Goal: Navigation & Orientation: Find specific page/section

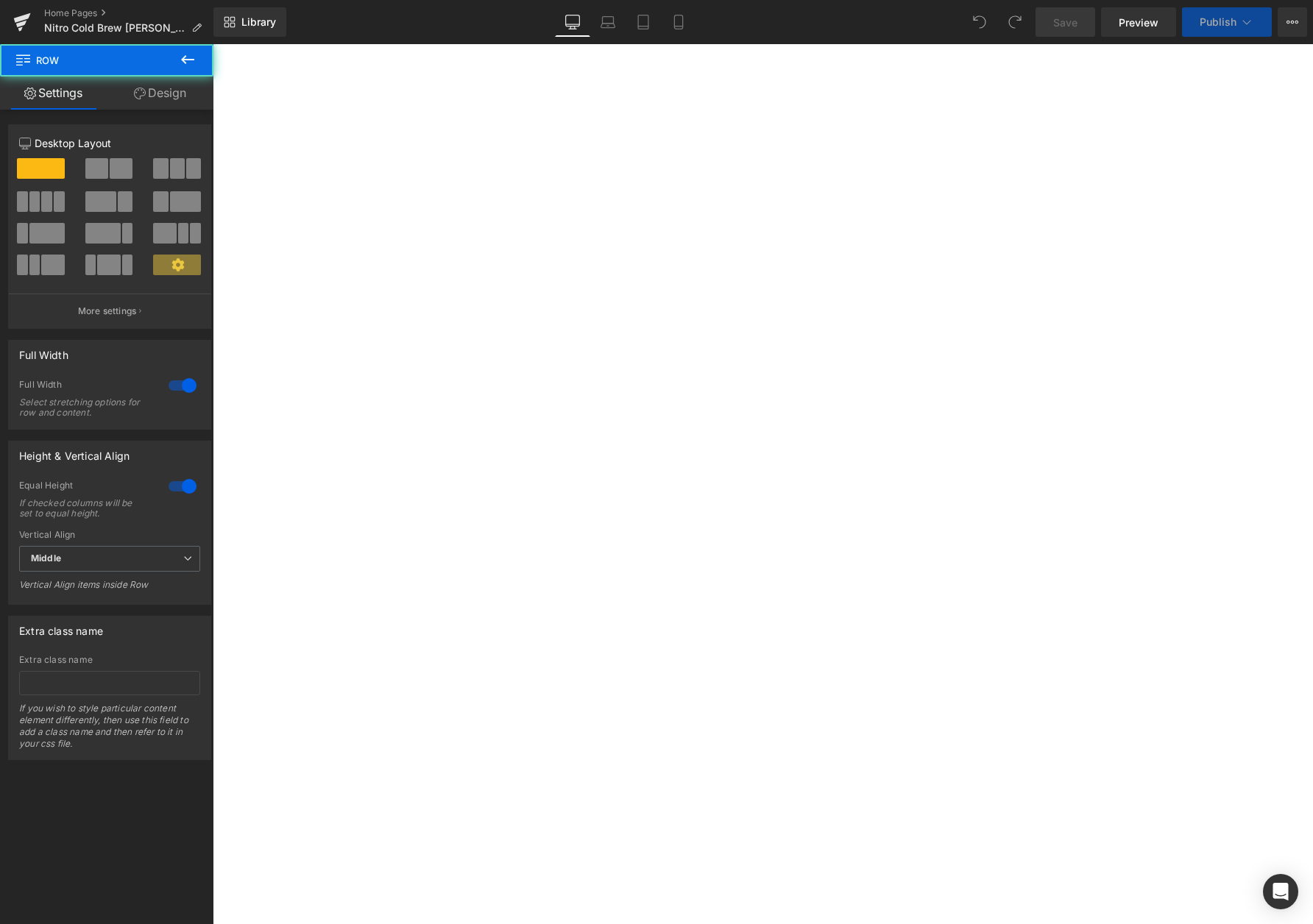
click at [187, 63] on icon at bounding box center [187, 59] width 18 height 18
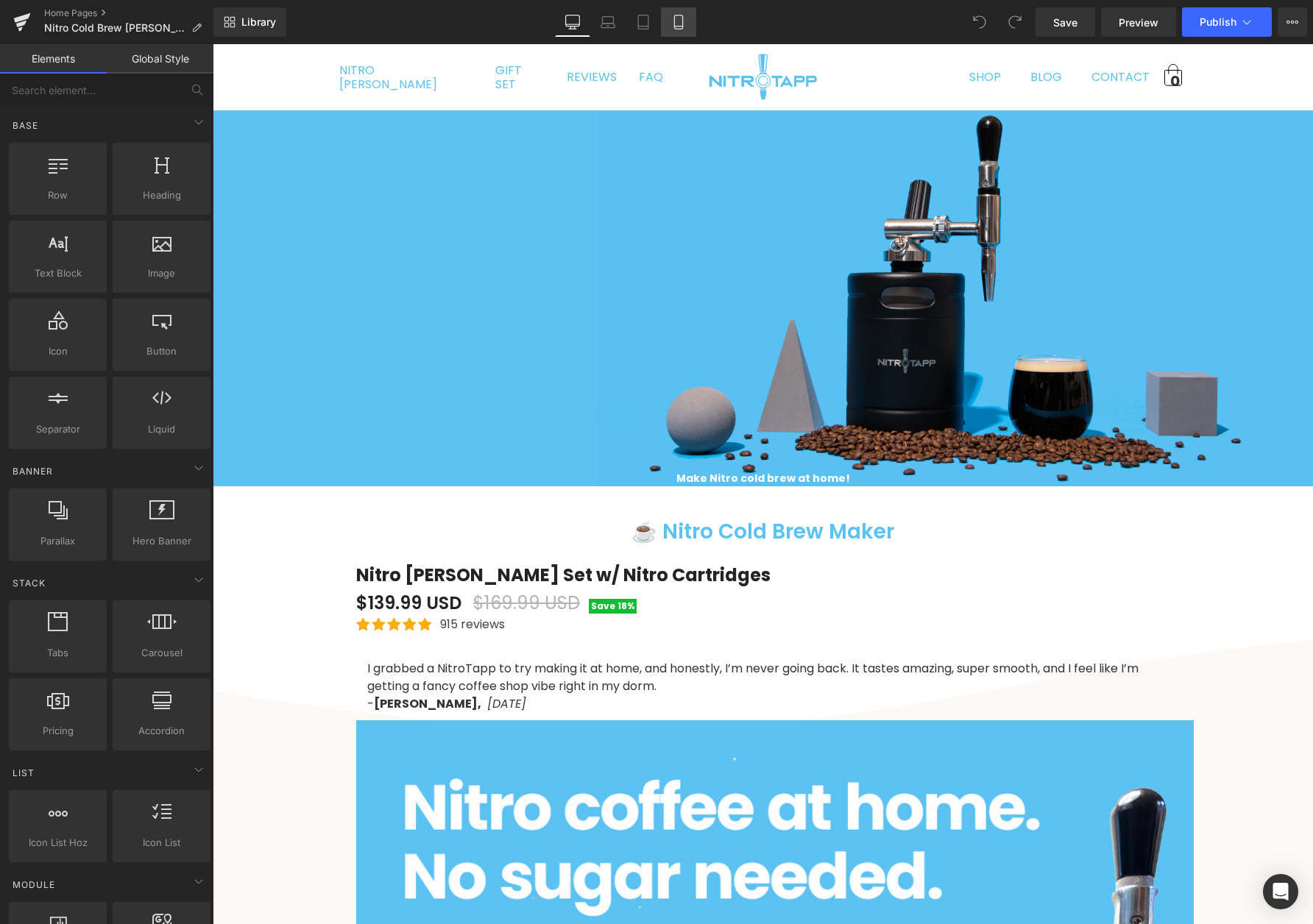
click at [679, 22] on icon at bounding box center [678, 22] width 15 height 15
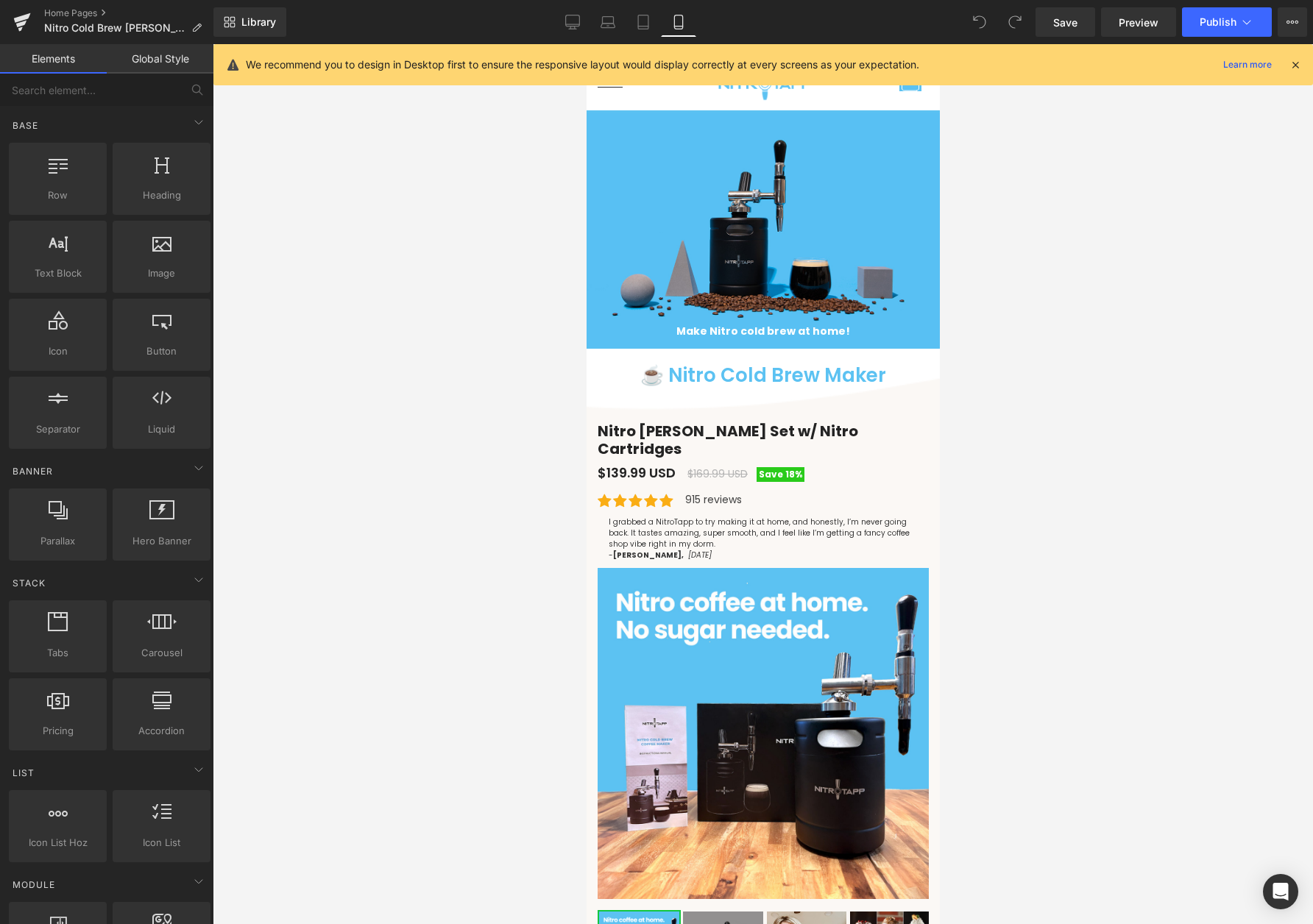
click at [1296, 62] on icon at bounding box center [1295, 64] width 13 height 13
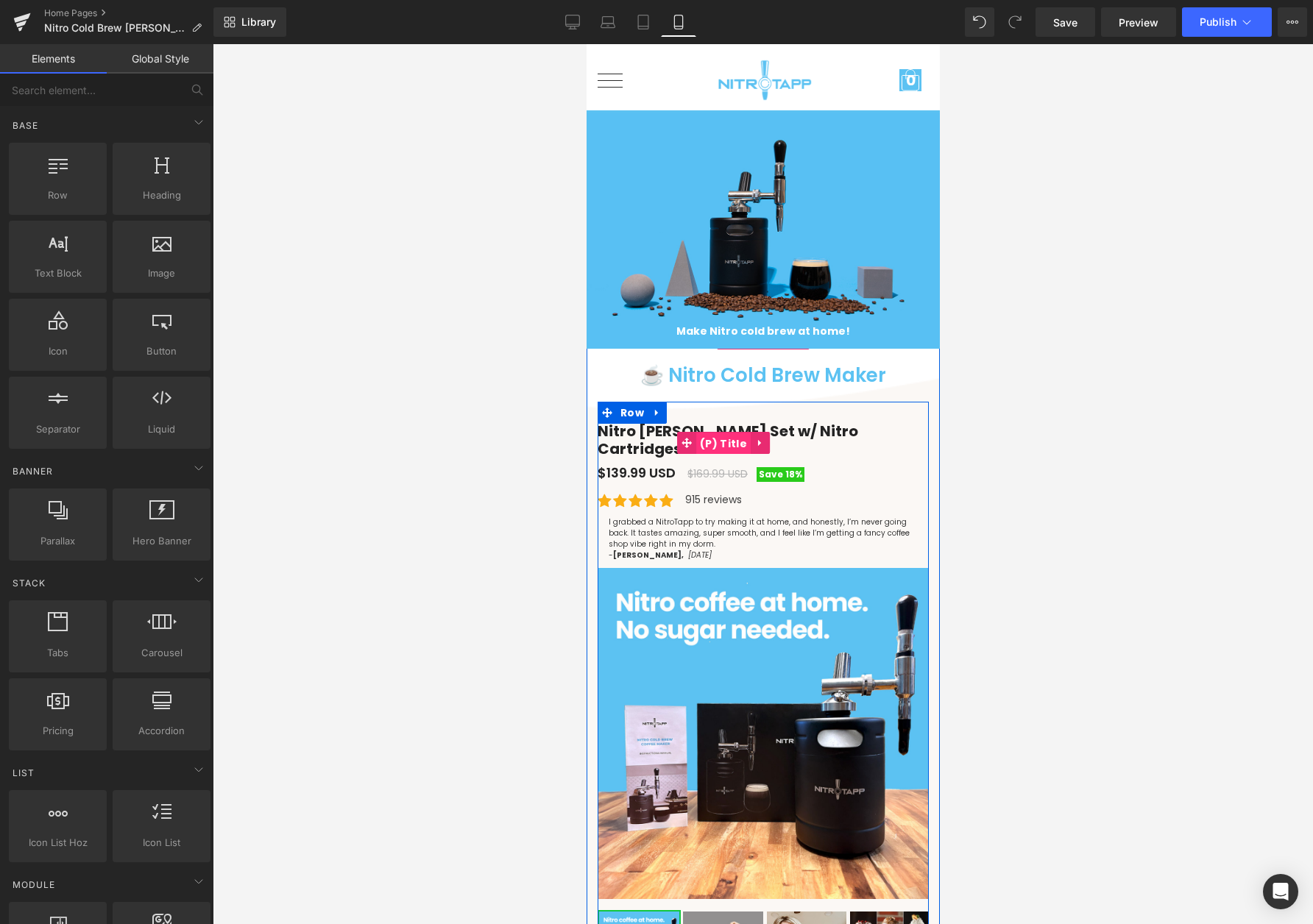
click at [724, 441] on span "(P) Title" at bounding box center [723, 444] width 55 height 22
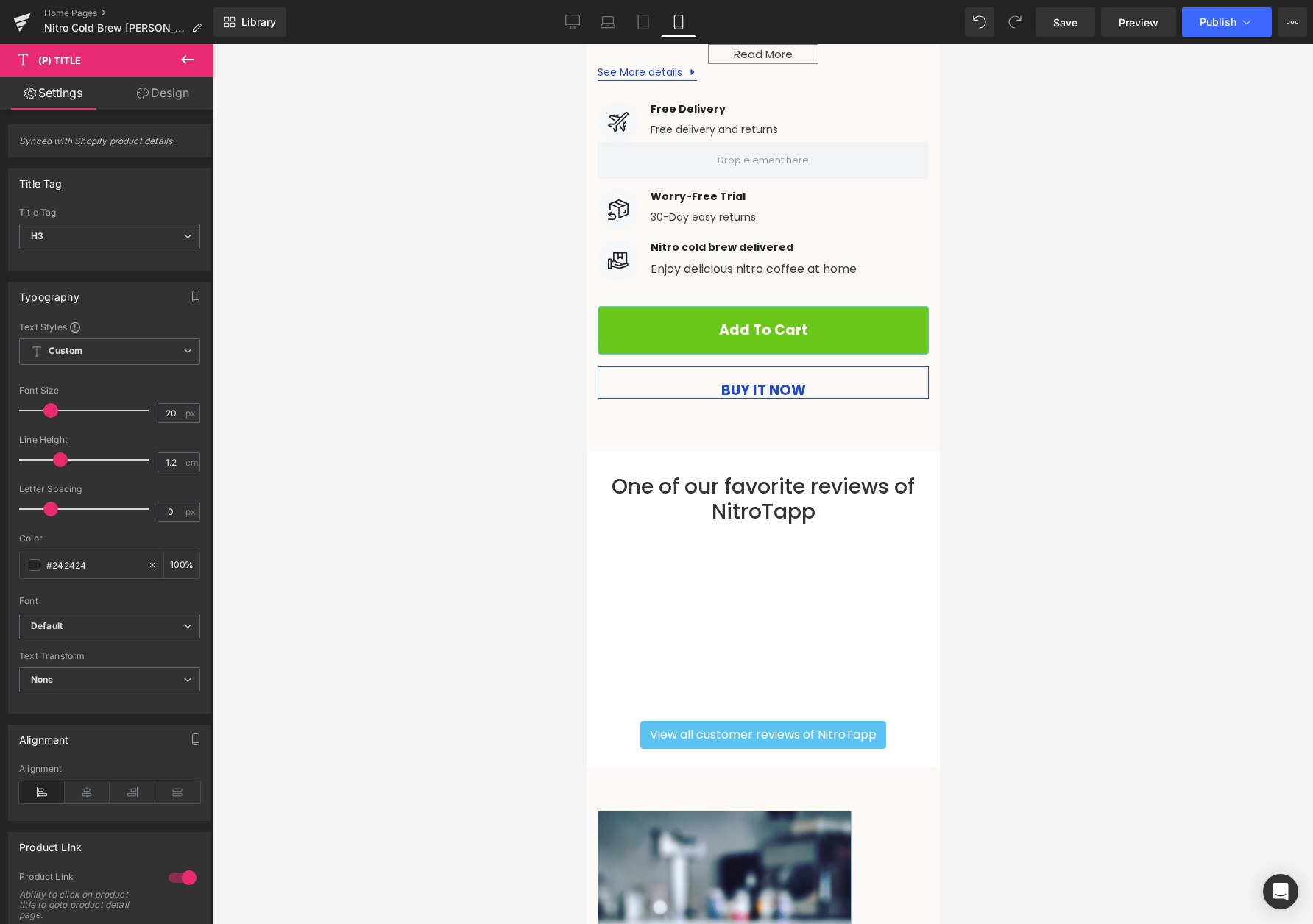
scroll to position [1224, 0]
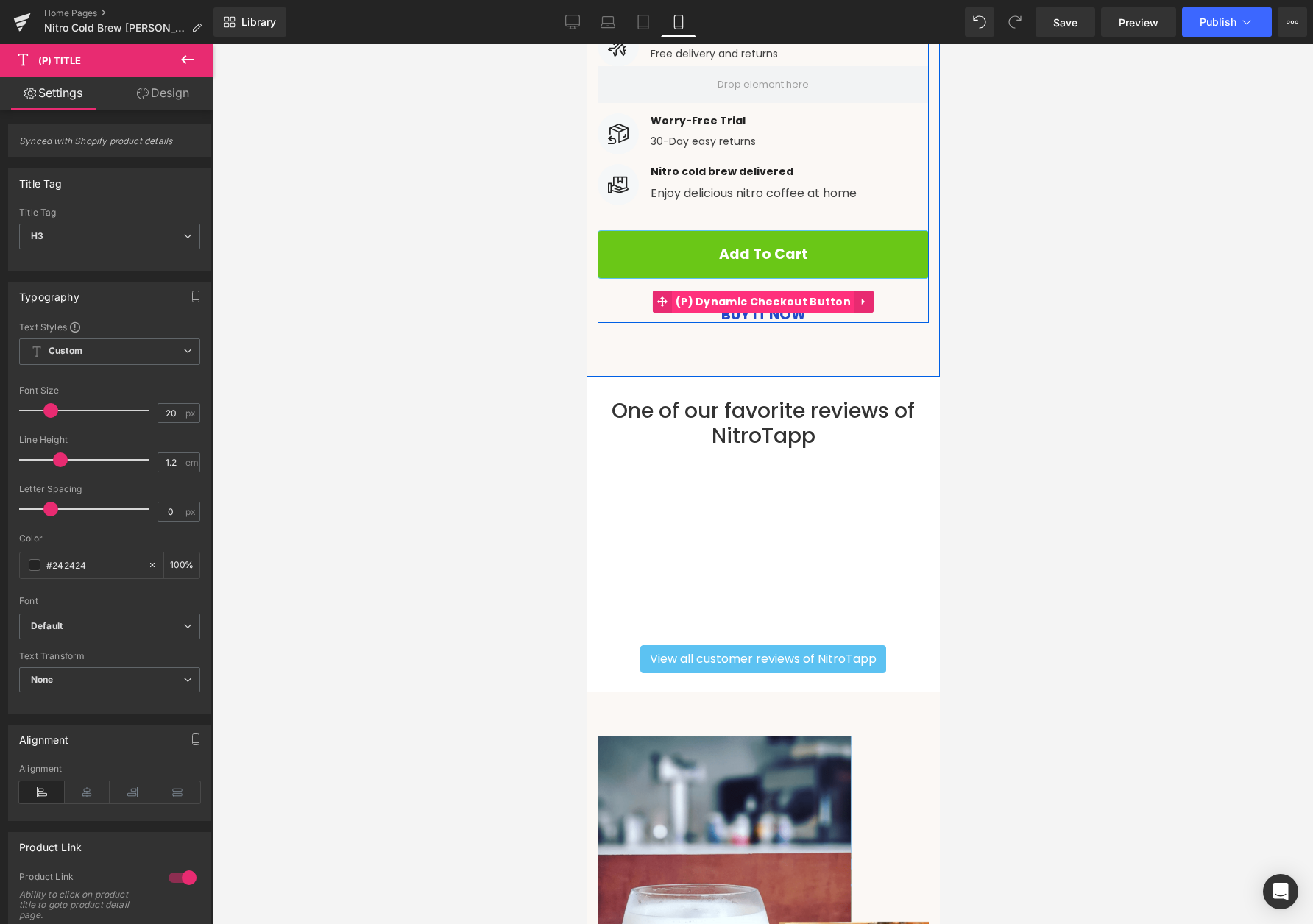
click at [764, 290] on span "(P) Dynamic Checkout Button" at bounding box center [763, 301] width 182 height 22
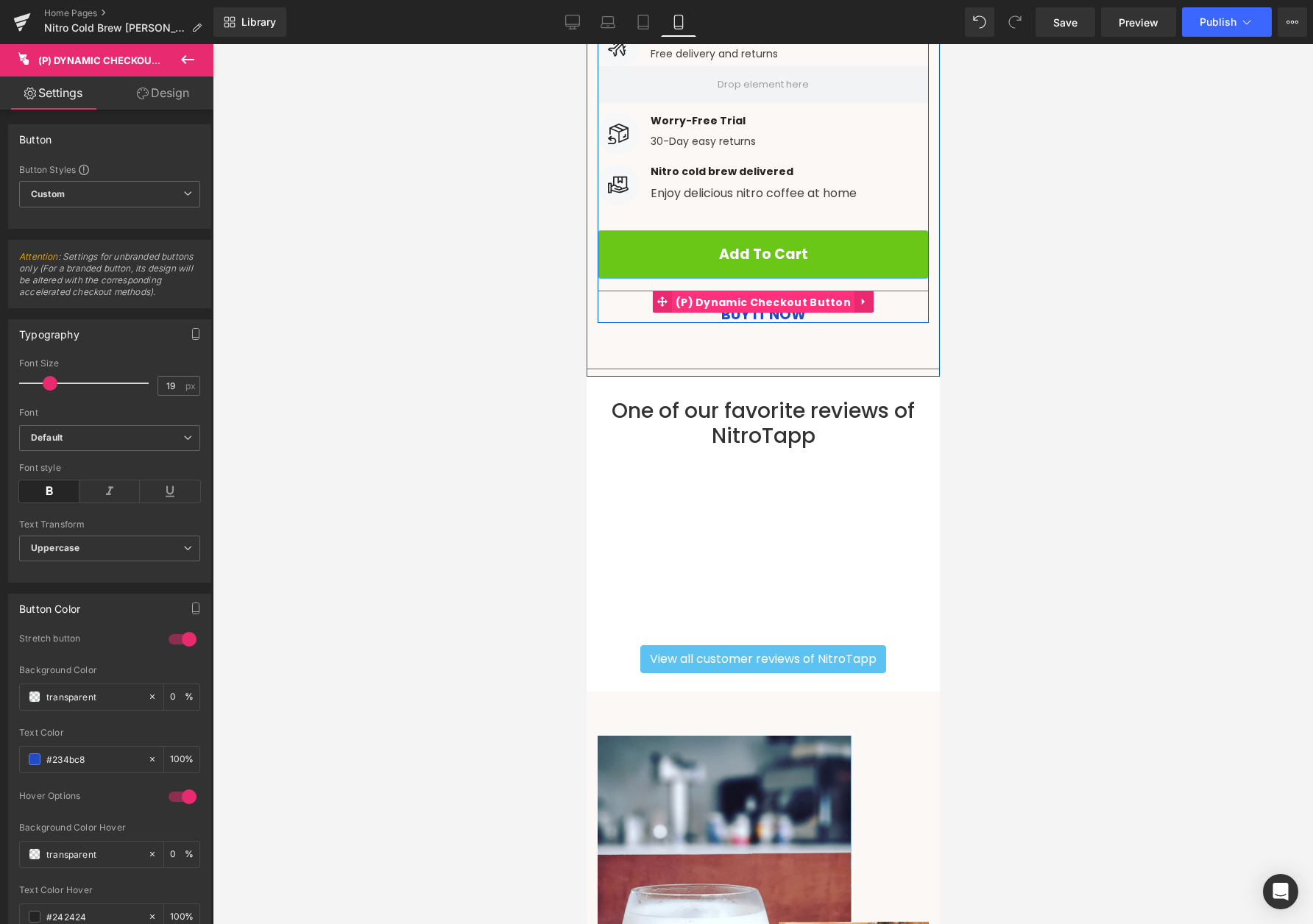
click at [745, 291] on span "(P) Dynamic Checkout Button" at bounding box center [763, 302] width 182 height 22
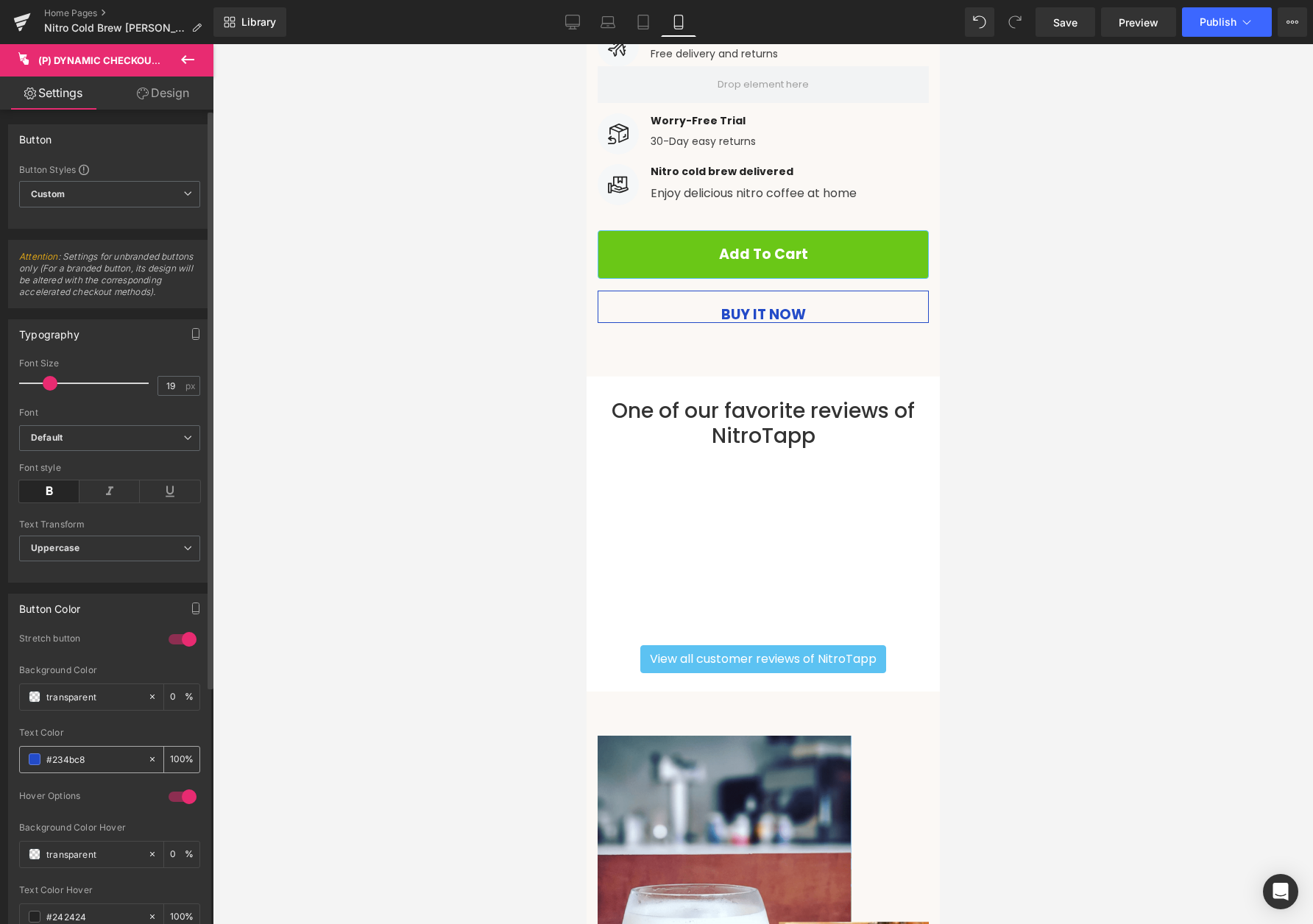
click at [39, 765] on span at bounding box center [35, 759] width 12 height 12
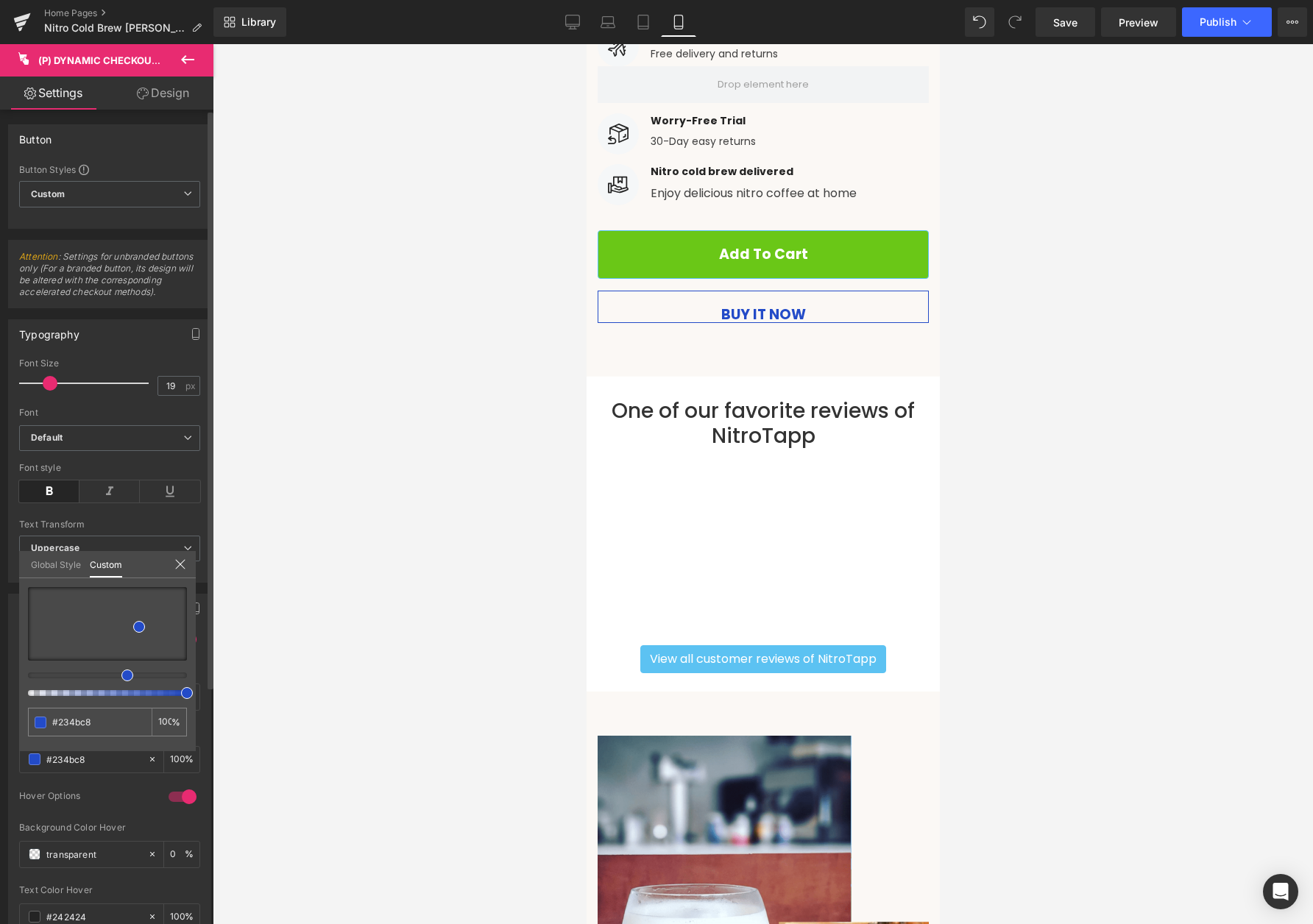
drag, startPoint x: 122, startPoint y: 679, endPoint x: 64, endPoint y: 682, distance: 58.1
click at [64, 682] on div at bounding box center [107, 641] width 159 height 109
drag, startPoint x: 130, startPoint y: 676, endPoint x: 83, endPoint y: 675, distance: 47.0
click at [83, 675] on span at bounding box center [85, 676] width 12 height 12
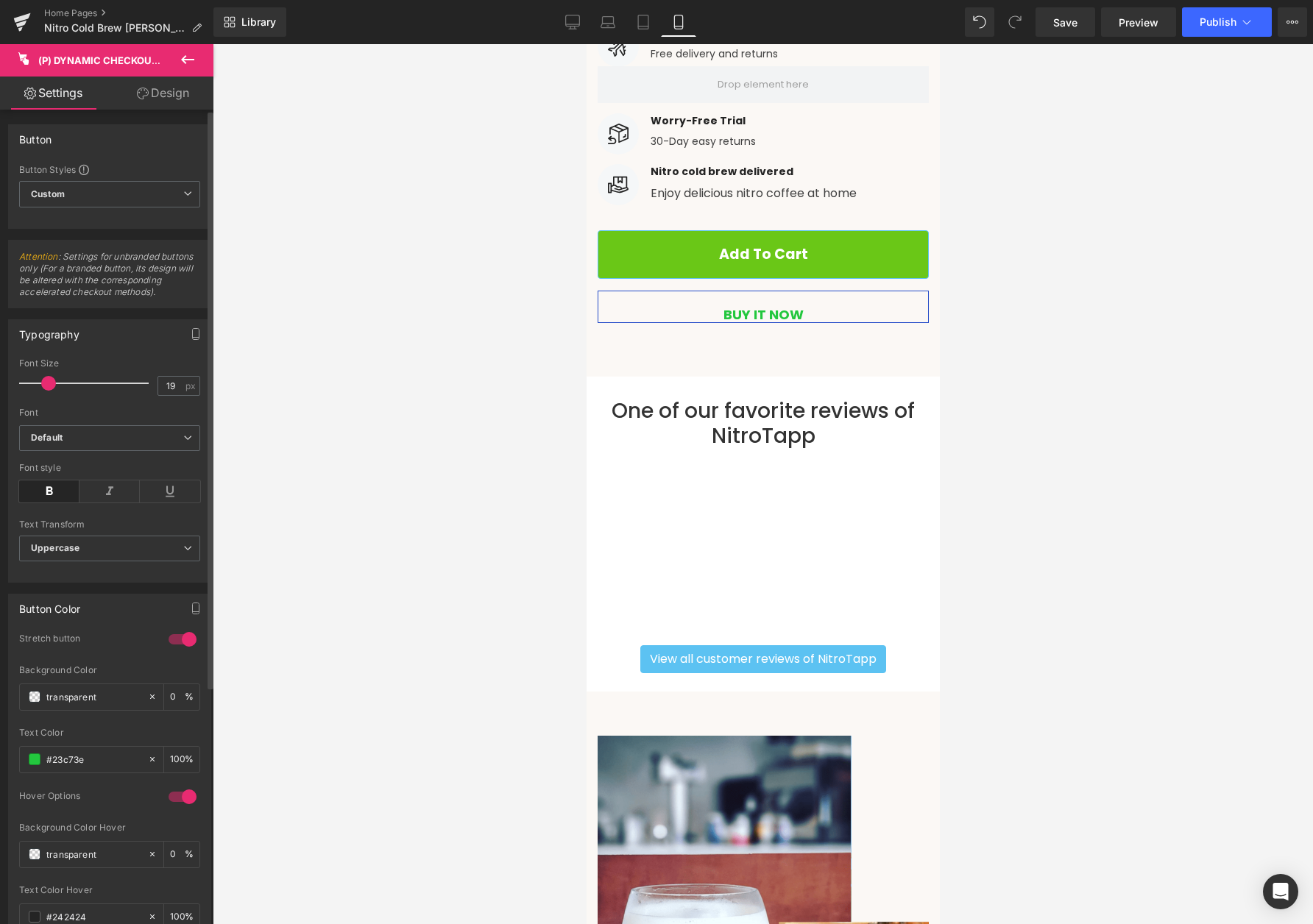
click at [44, 391] on span at bounding box center [49, 383] width 15 height 15
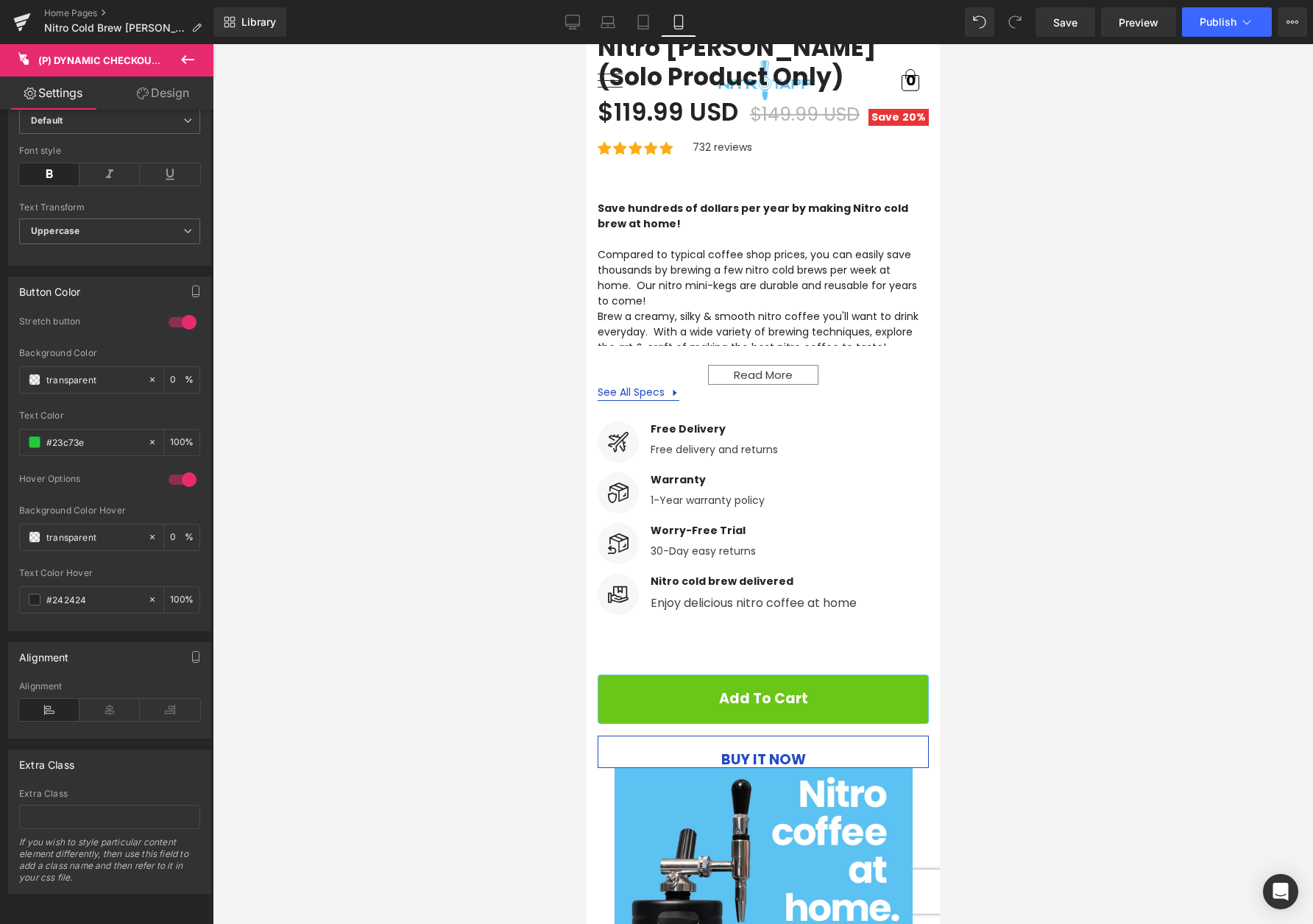
scroll to position [2220, 0]
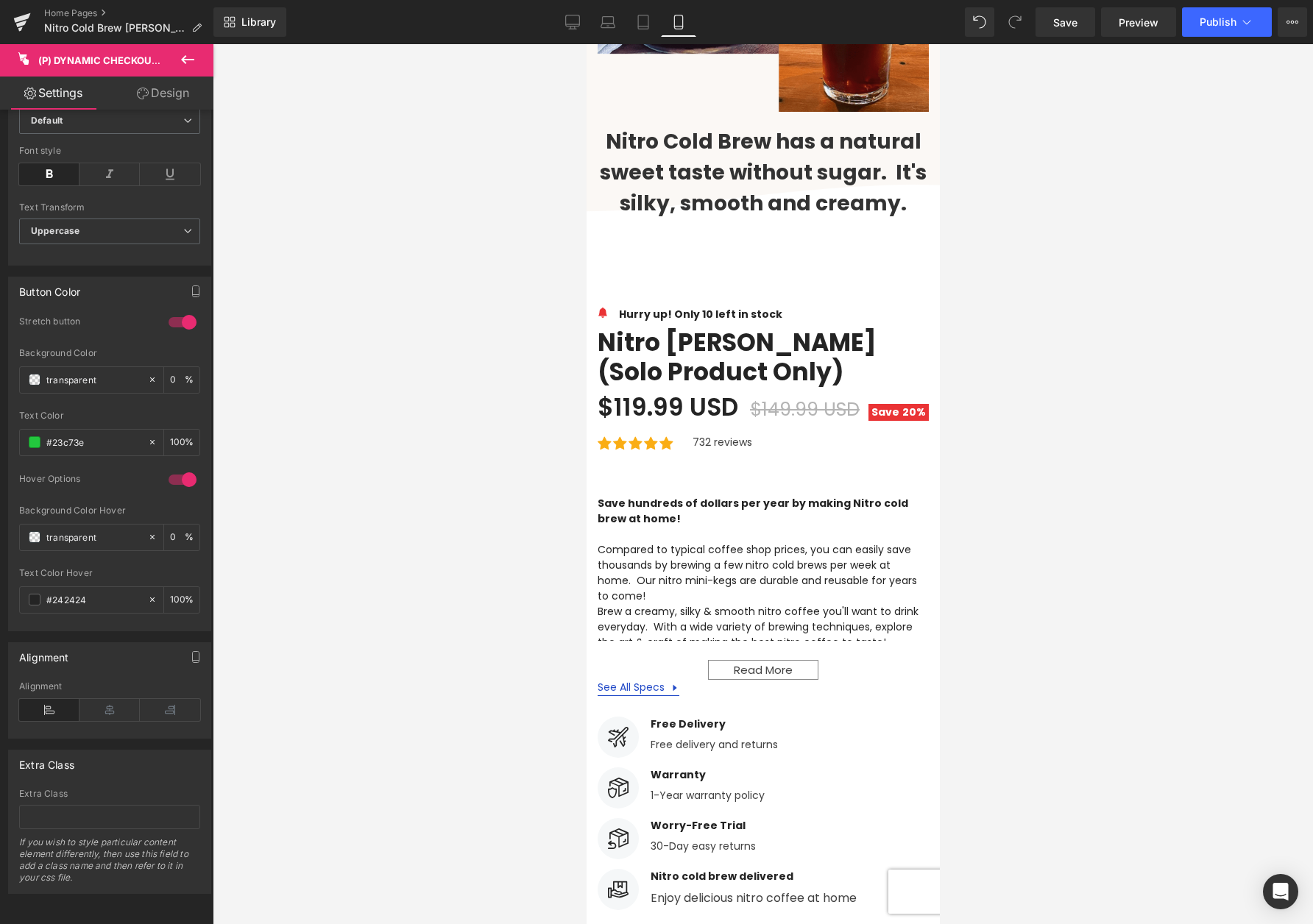
click at [784, 323] on div at bounding box center [763, 485] width 353 height 880
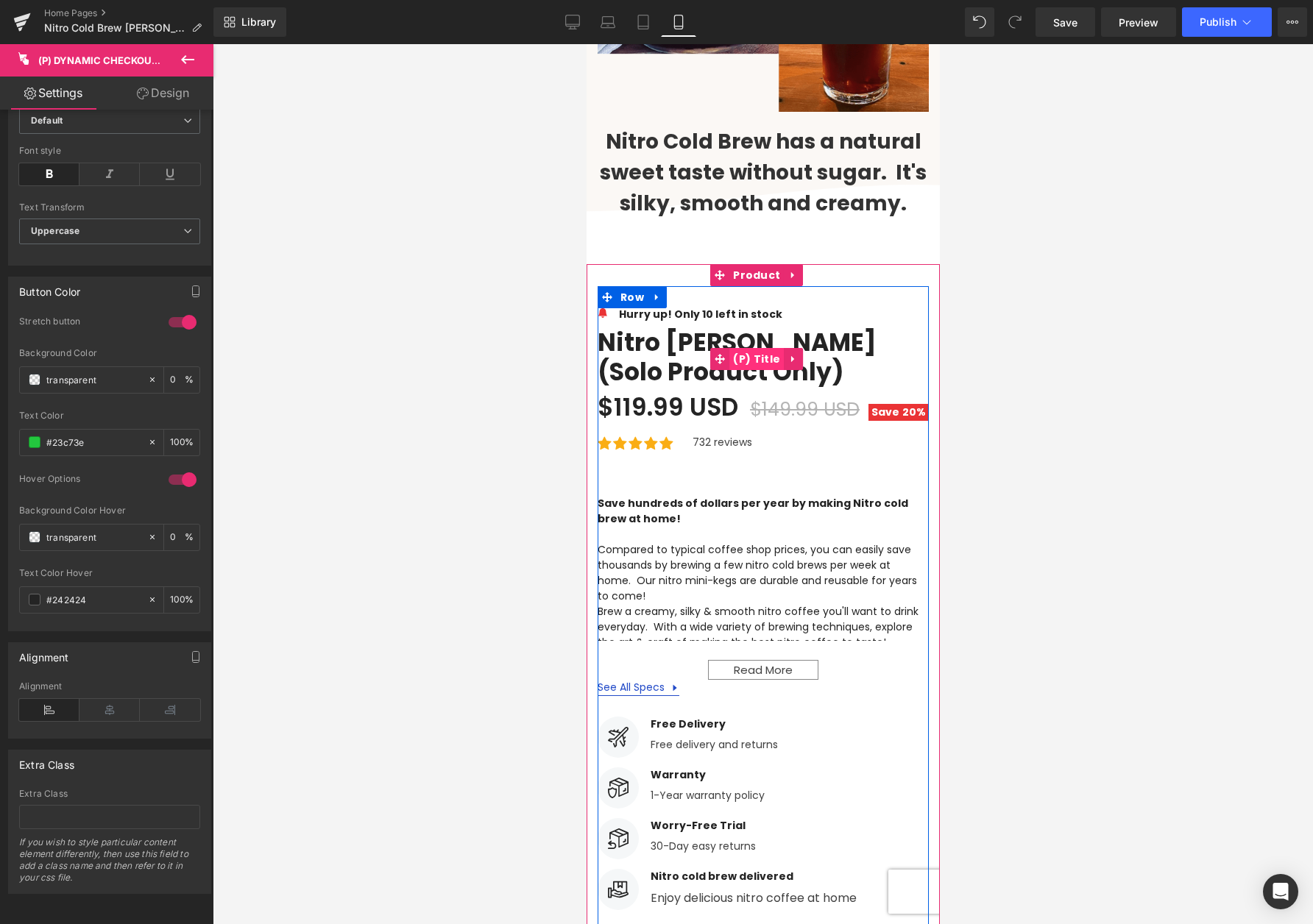
click at [756, 348] on span "(P) Title" at bounding box center [756, 359] width 55 height 22
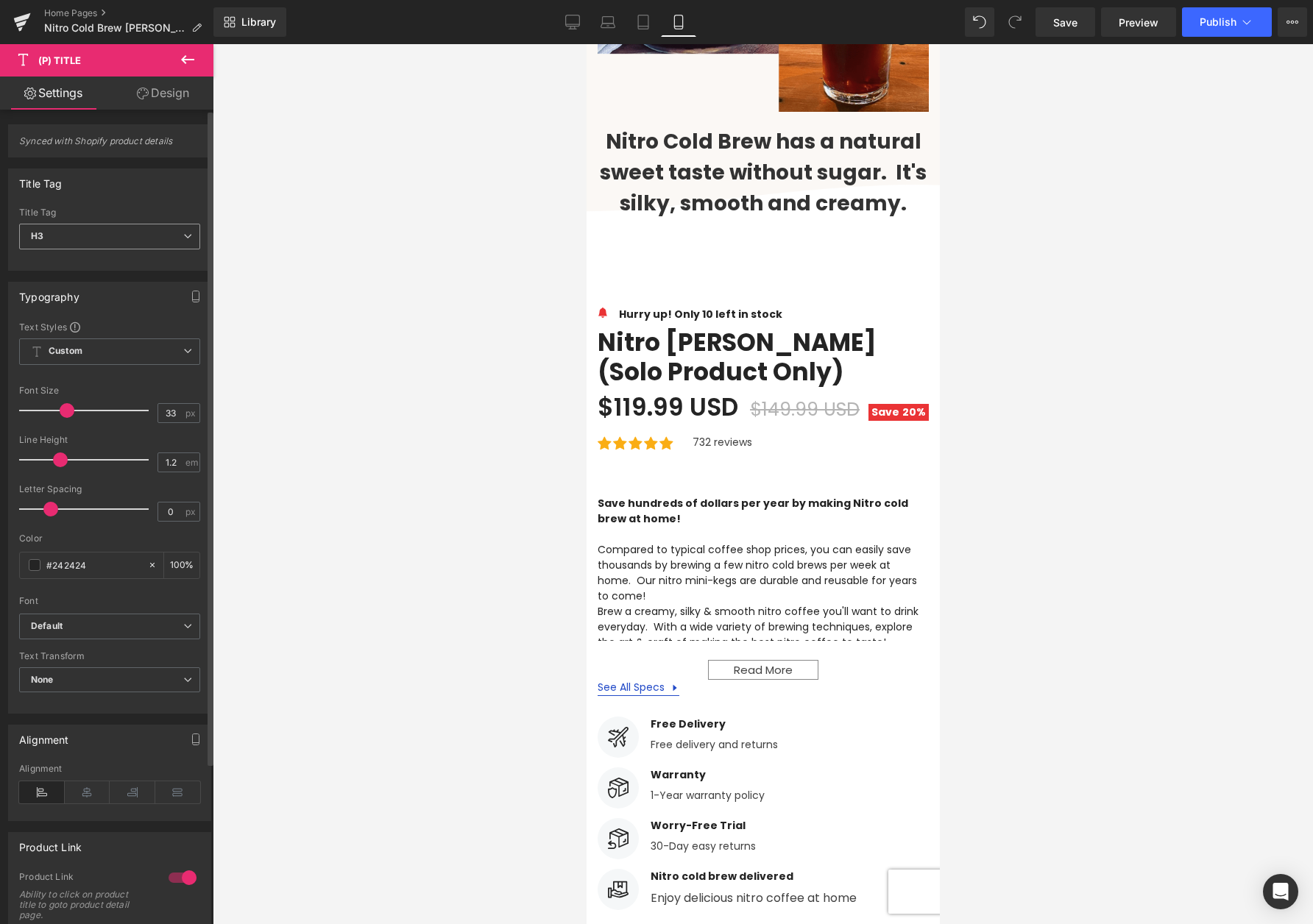
click at [90, 234] on span "H3" at bounding box center [109, 237] width 181 height 26
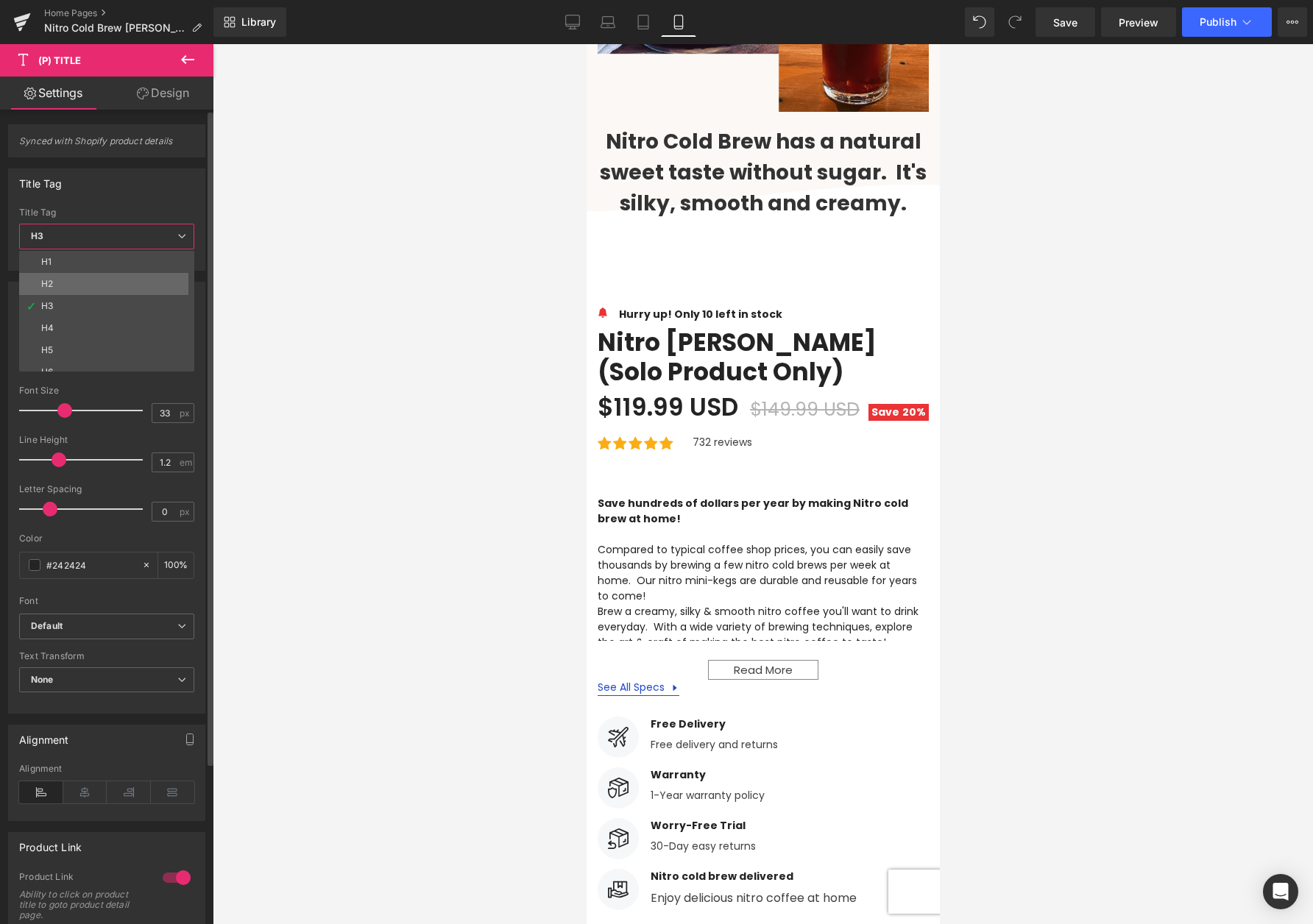
click at [72, 277] on li "H2" at bounding box center [109, 284] width 181 height 22
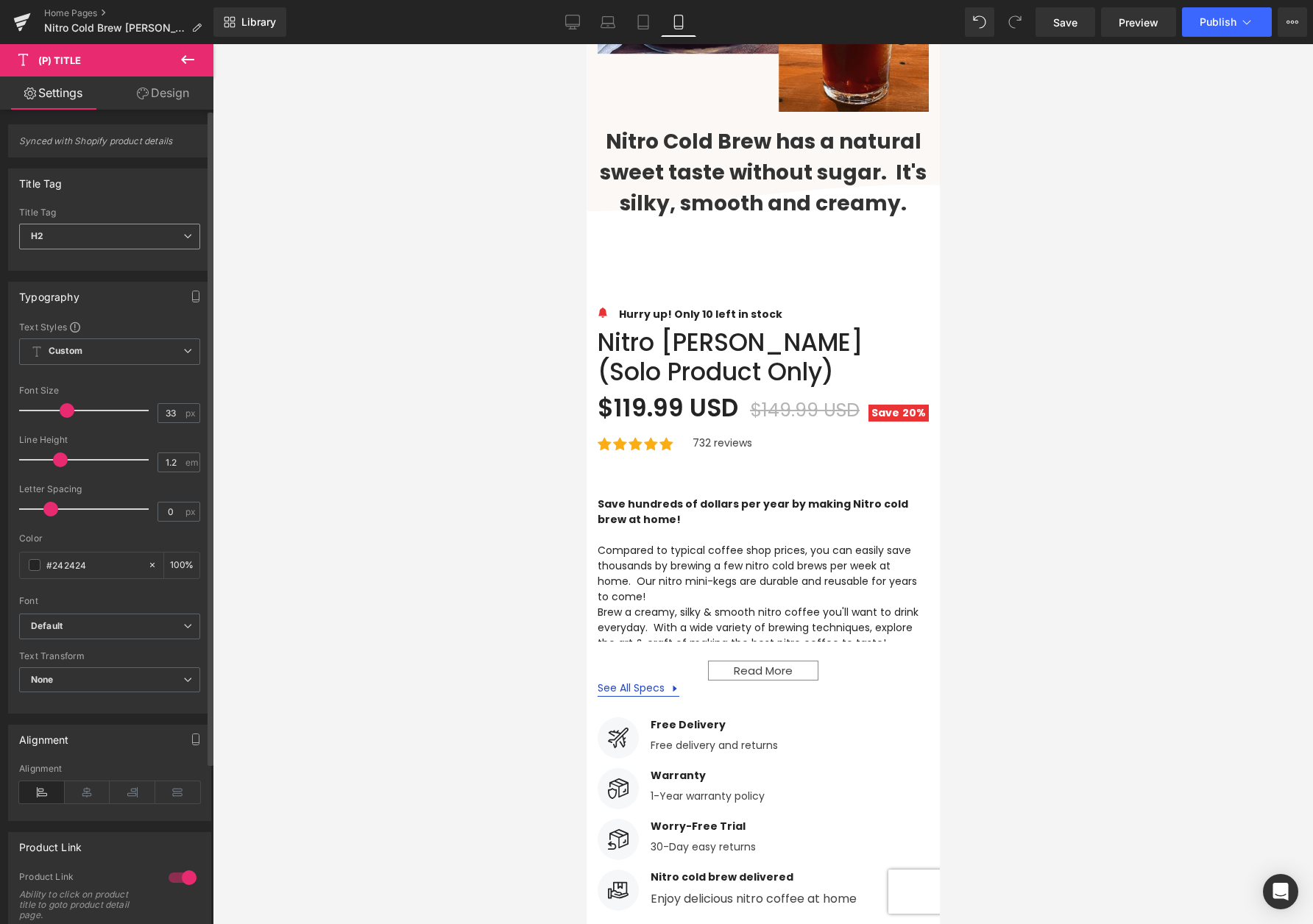
click at [93, 240] on span "H2" at bounding box center [109, 237] width 181 height 26
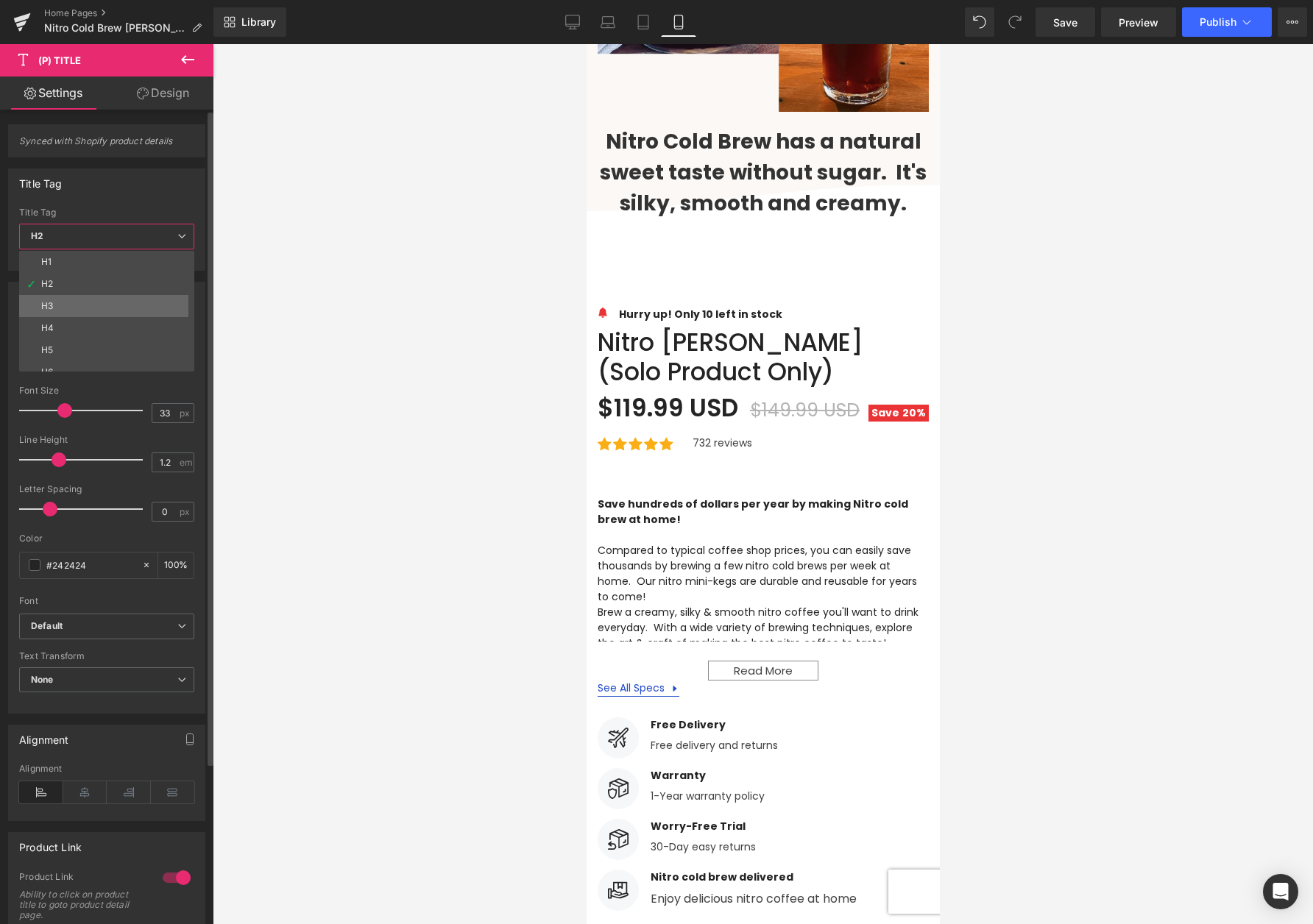
click at [76, 297] on li "H3" at bounding box center [109, 306] width 181 height 22
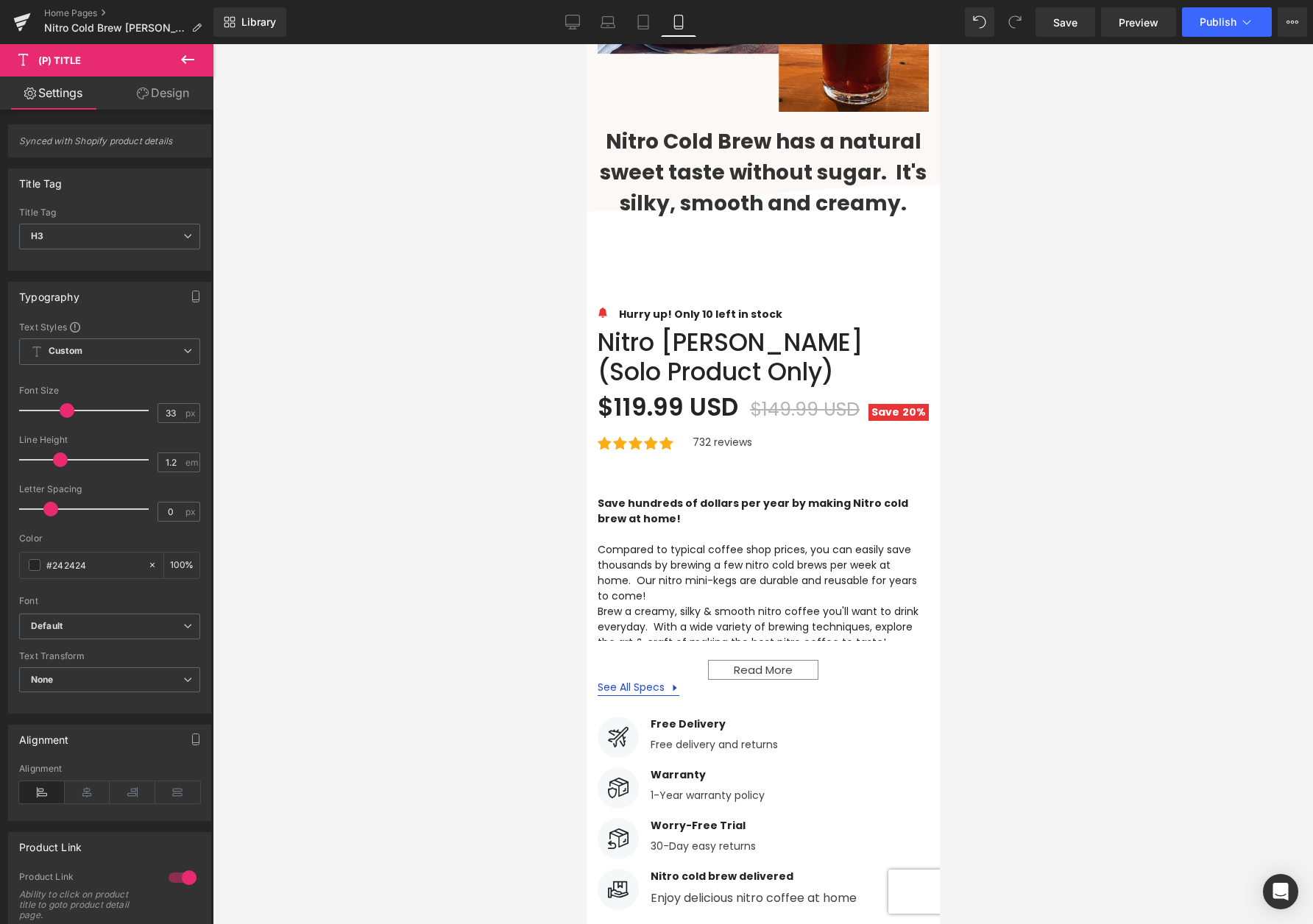
click at [339, 320] on div at bounding box center [764, 485] width 1101 height 880
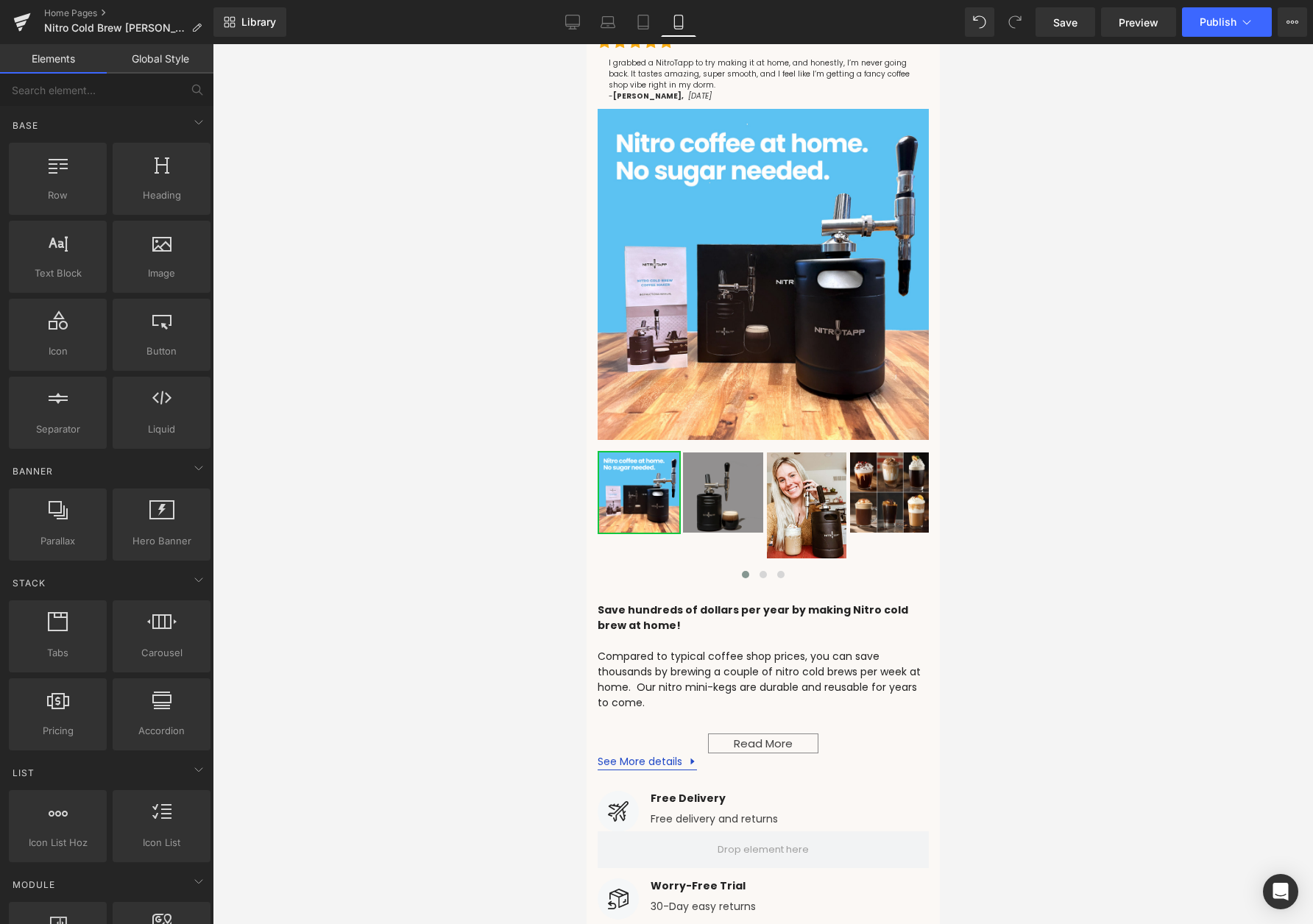
scroll to position [0, 0]
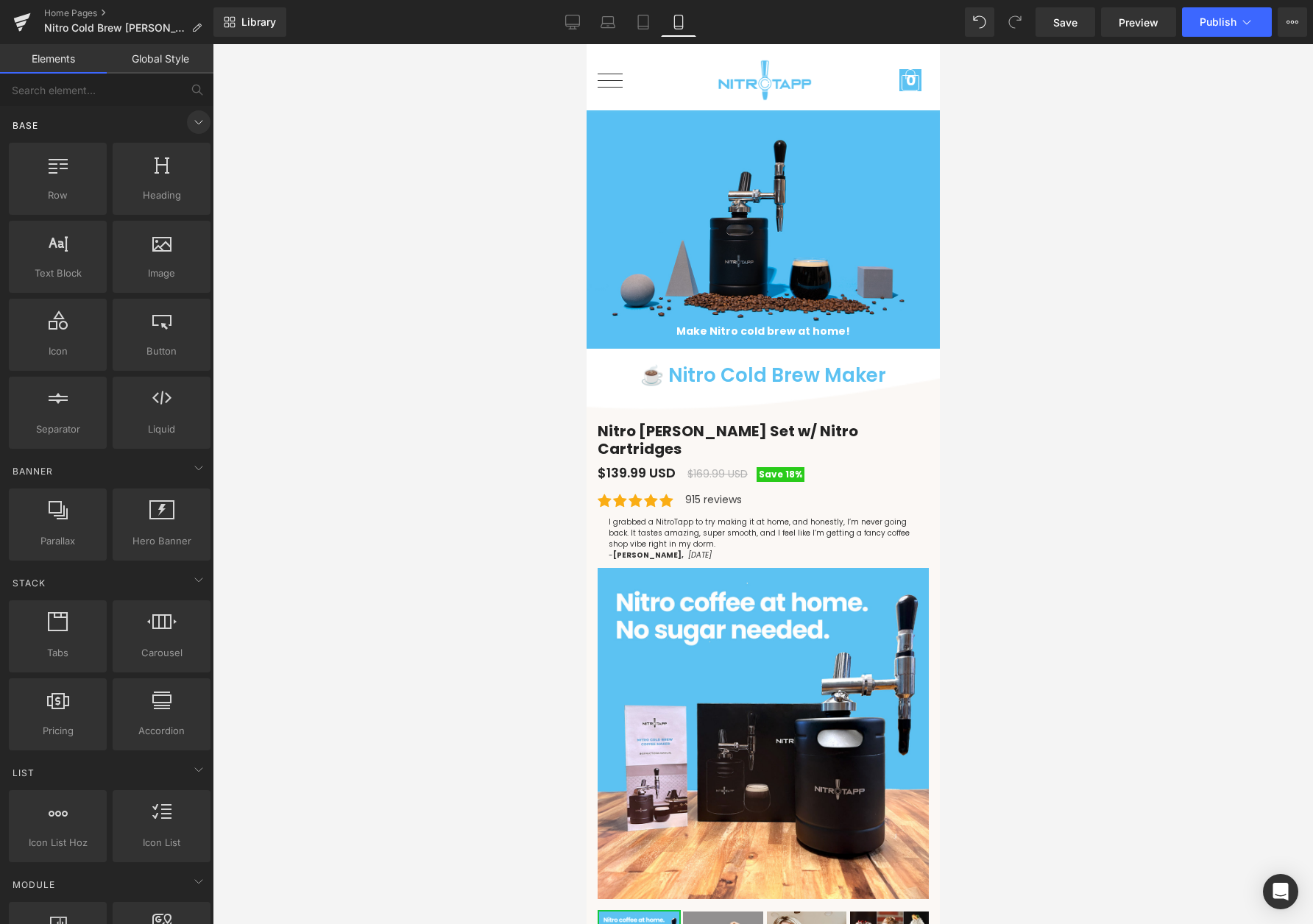
click at [190, 124] on icon at bounding box center [199, 122] width 18 height 18
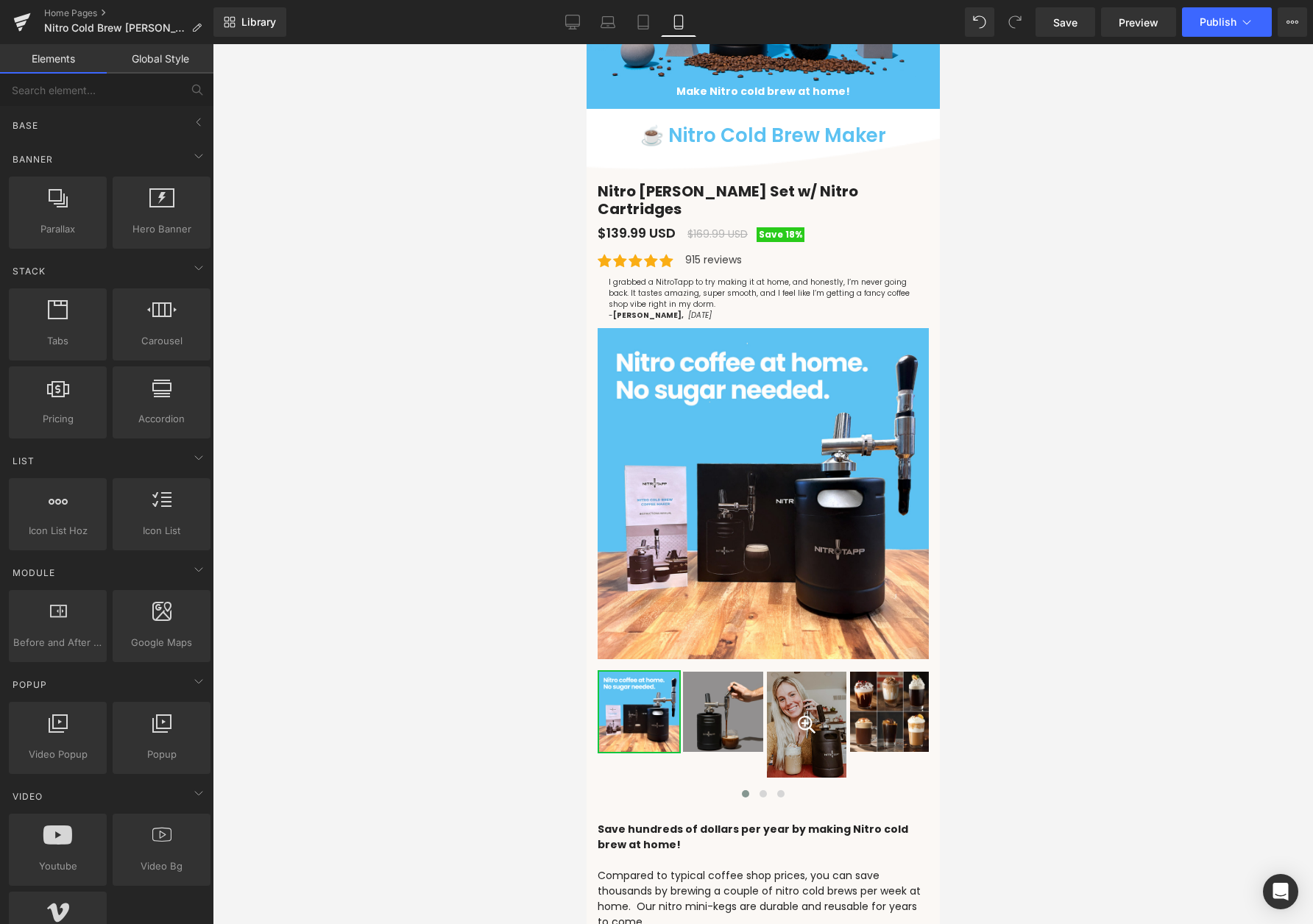
scroll to position [459, 0]
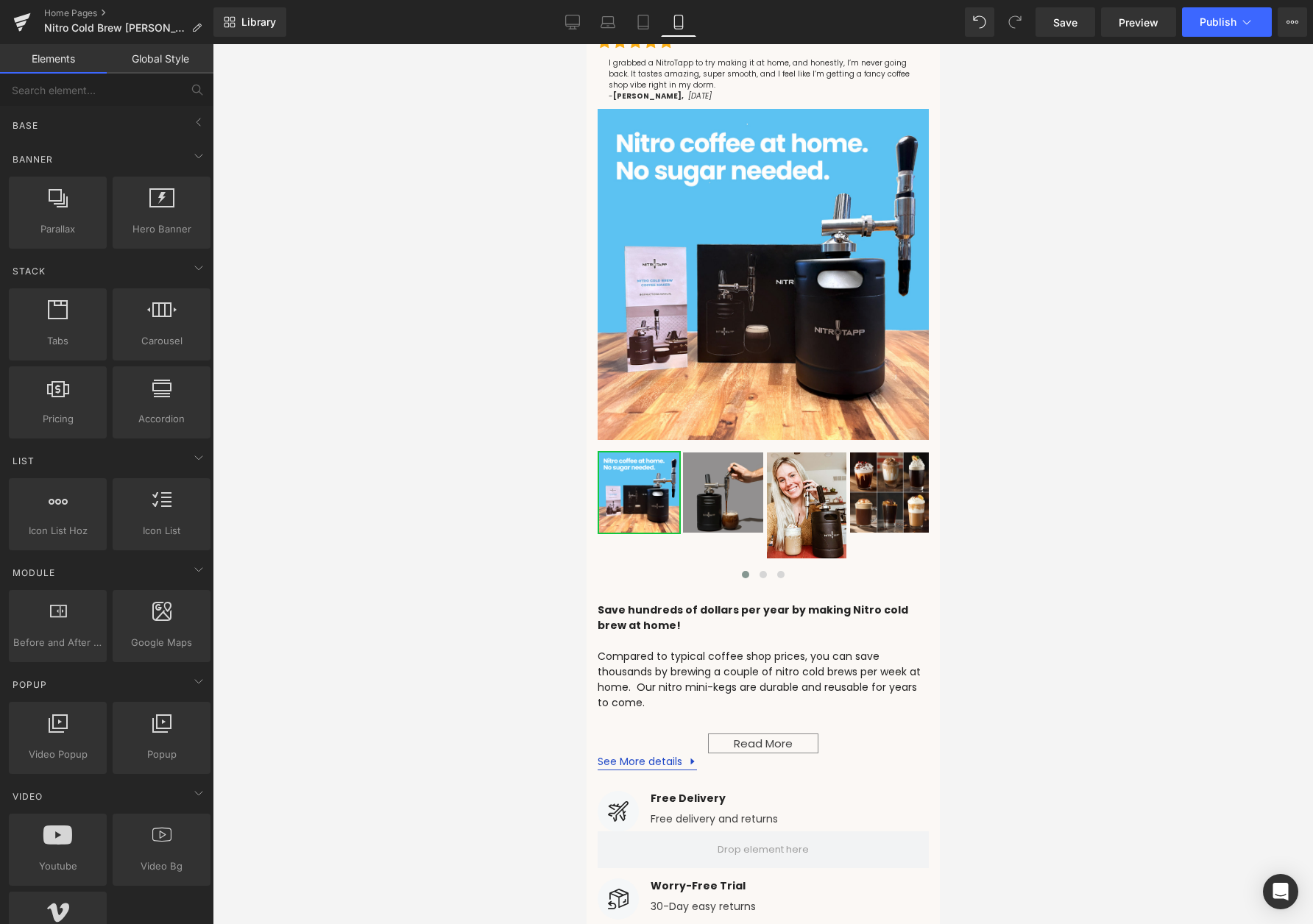
click at [1291, 23] on icon at bounding box center [1293, 22] width 12 height 12
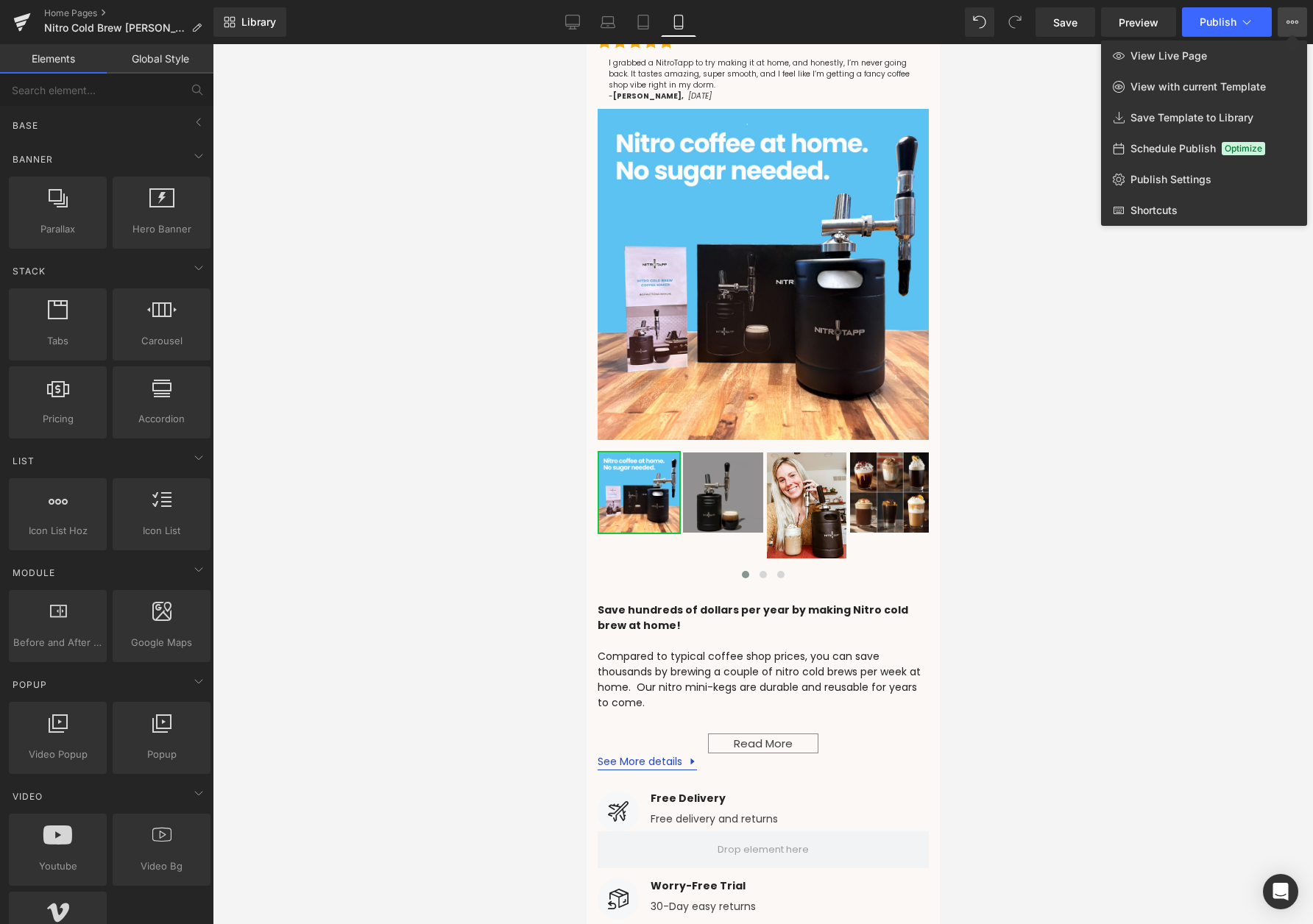
click at [1024, 142] on div at bounding box center [764, 485] width 1101 height 880
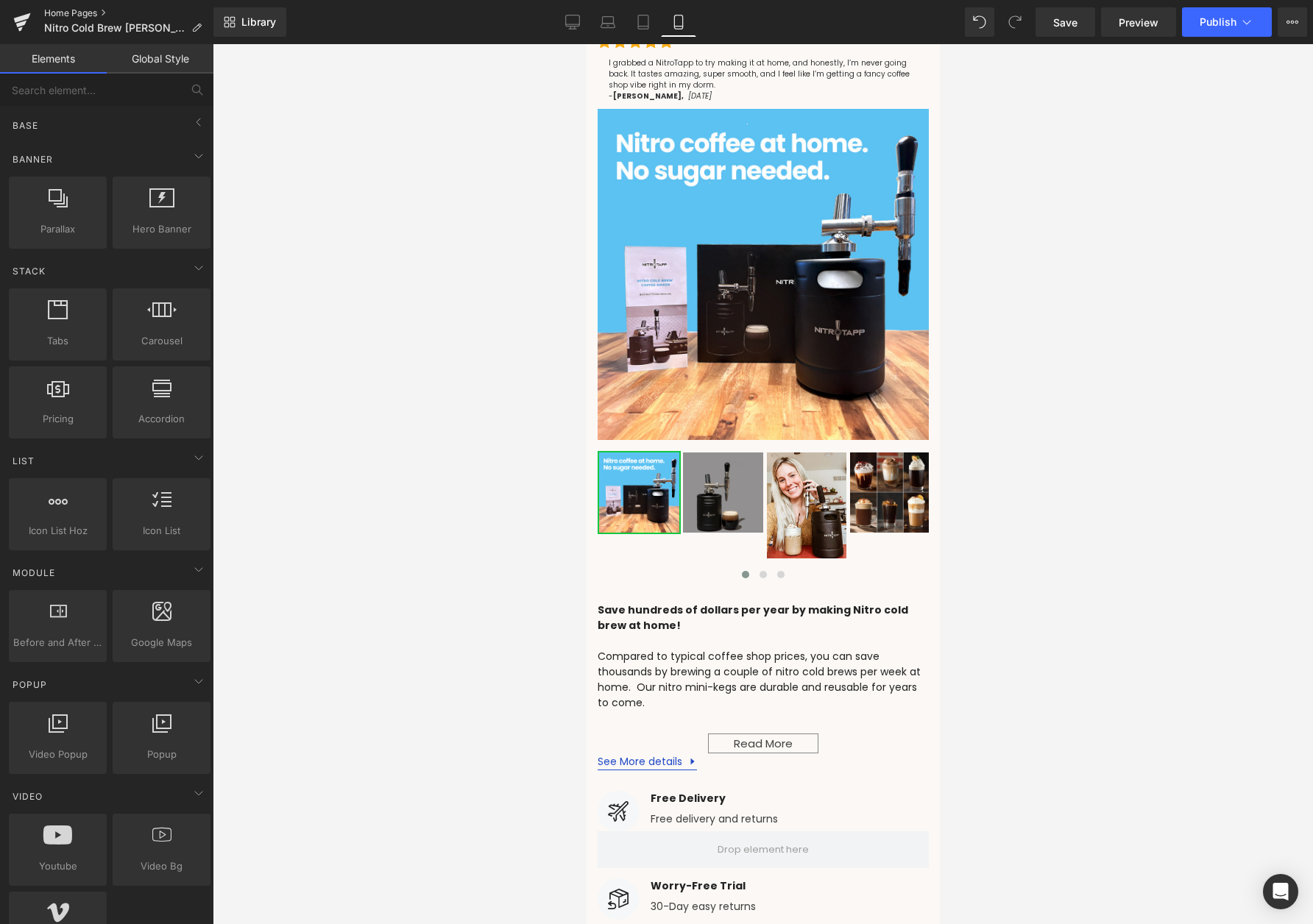
click at [67, 17] on link "Home Pages" at bounding box center [129, 13] width 170 height 12
